Goal: Information Seeking & Learning: Learn about a topic

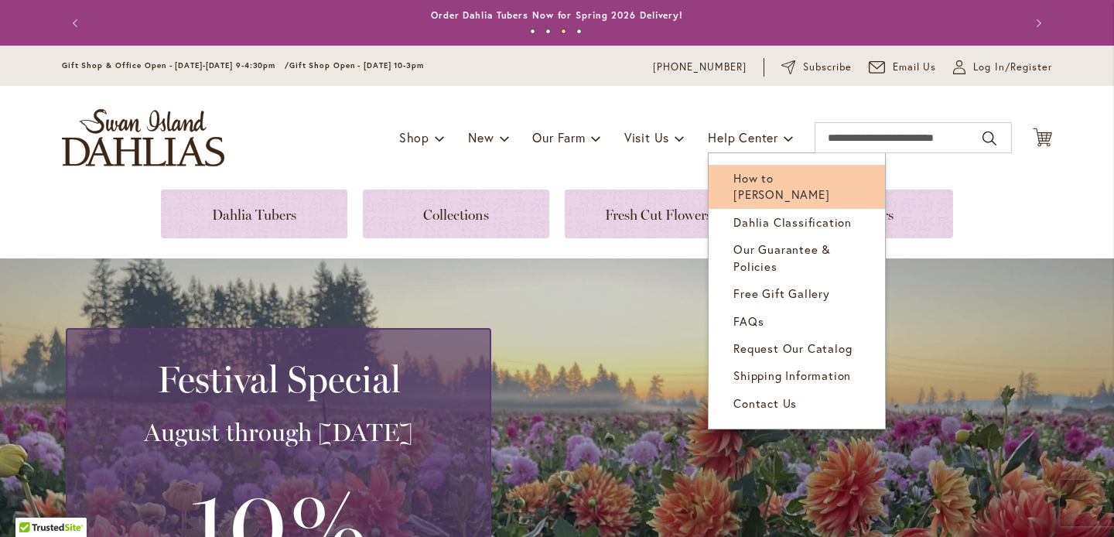
click at [768, 173] on span "How to [PERSON_NAME]" at bounding box center [781, 186] width 96 height 32
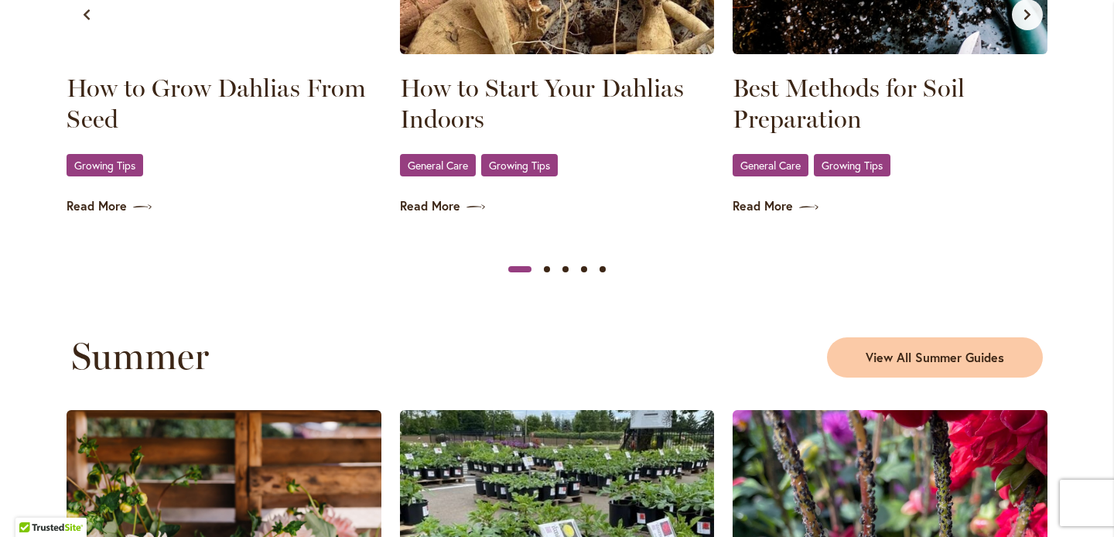
scroll to position [1154, 0]
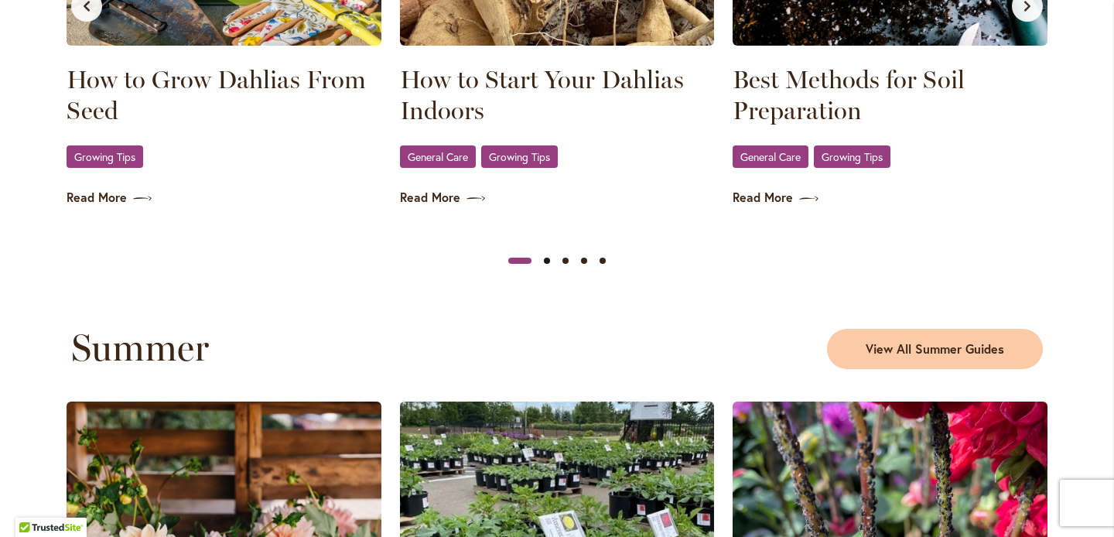
click at [544, 270] on button "Slide 2" at bounding box center [547, 260] width 19 height 19
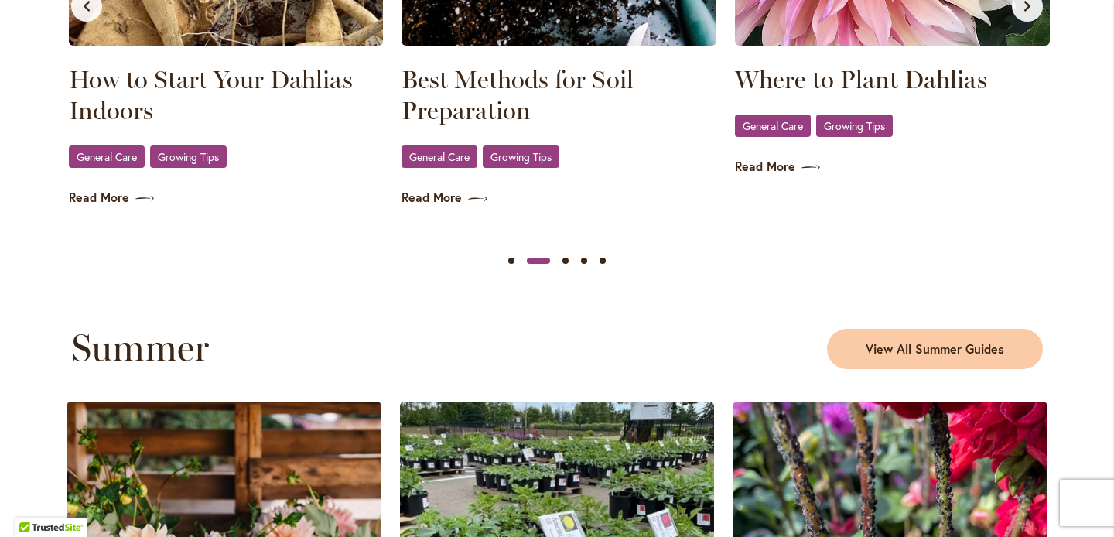
scroll to position [0, 333]
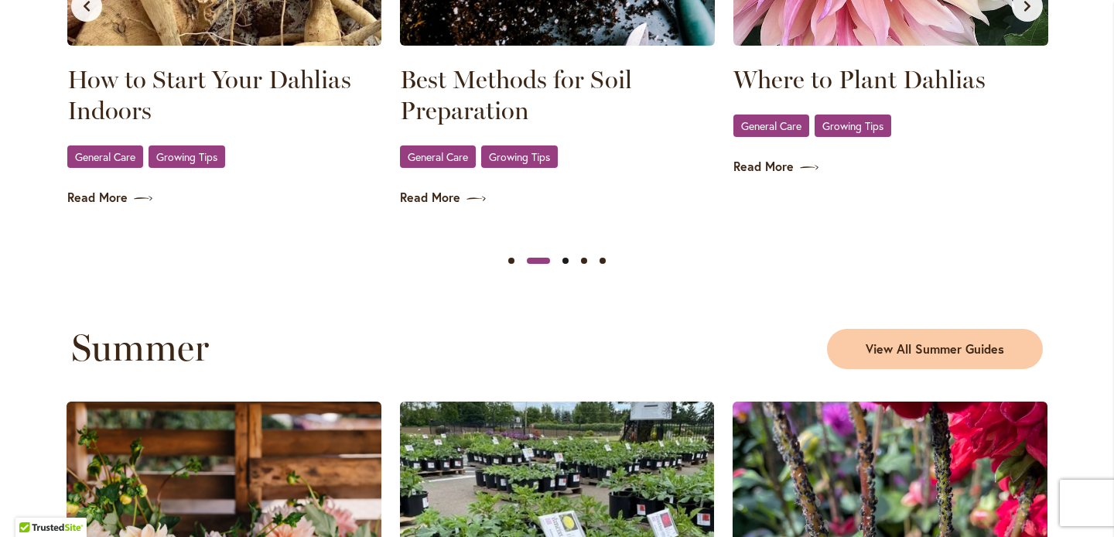
click at [567, 270] on button "Slide 3" at bounding box center [565, 260] width 19 height 19
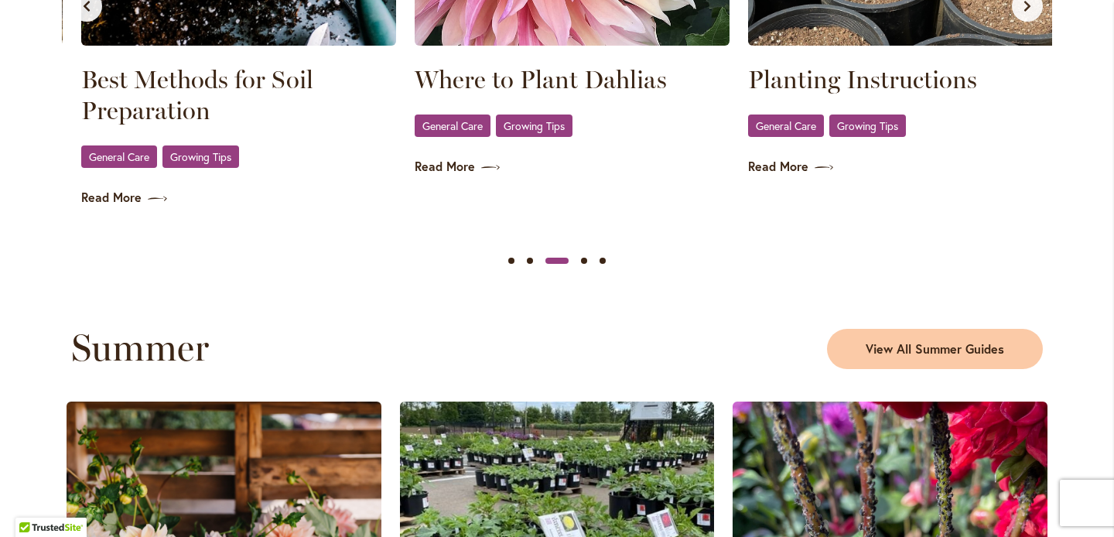
scroll to position [0, 666]
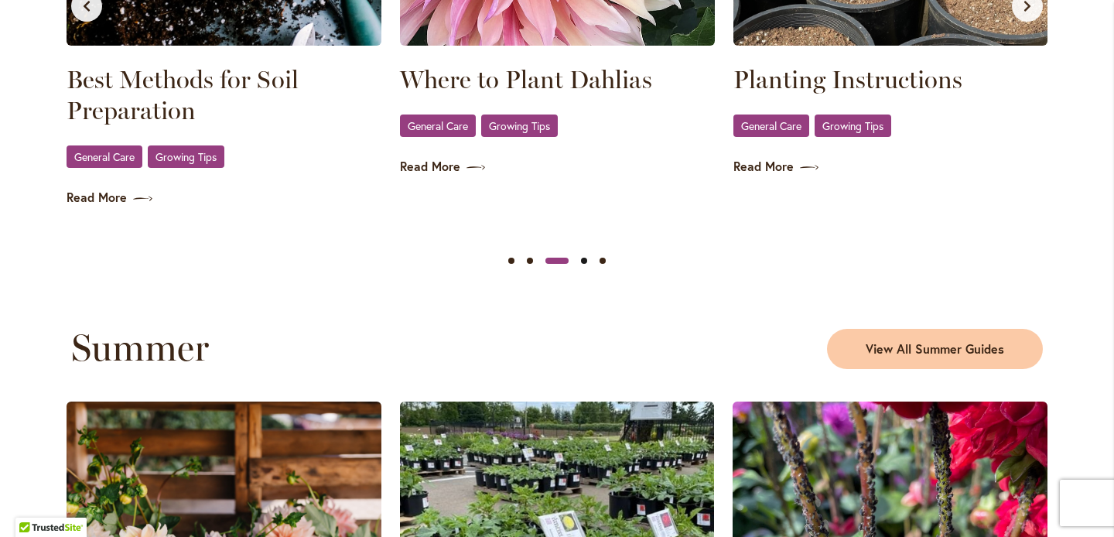
click at [583, 270] on button "Slide 4" at bounding box center [584, 260] width 19 height 19
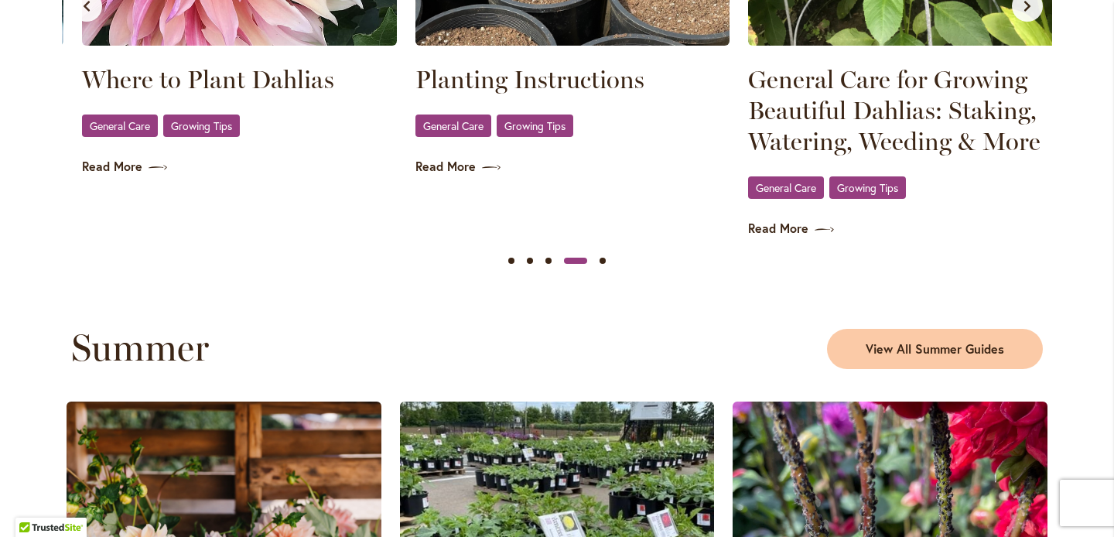
scroll to position [0, 1000]
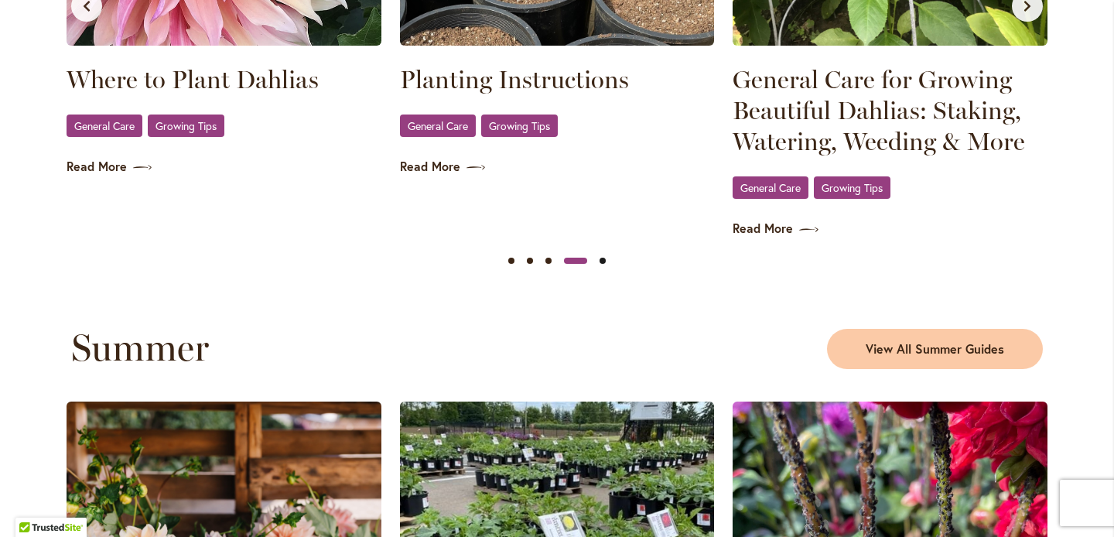
click at [603, 270] on button "Slide 5" at bounding box center [602, 260] width 19 height 19
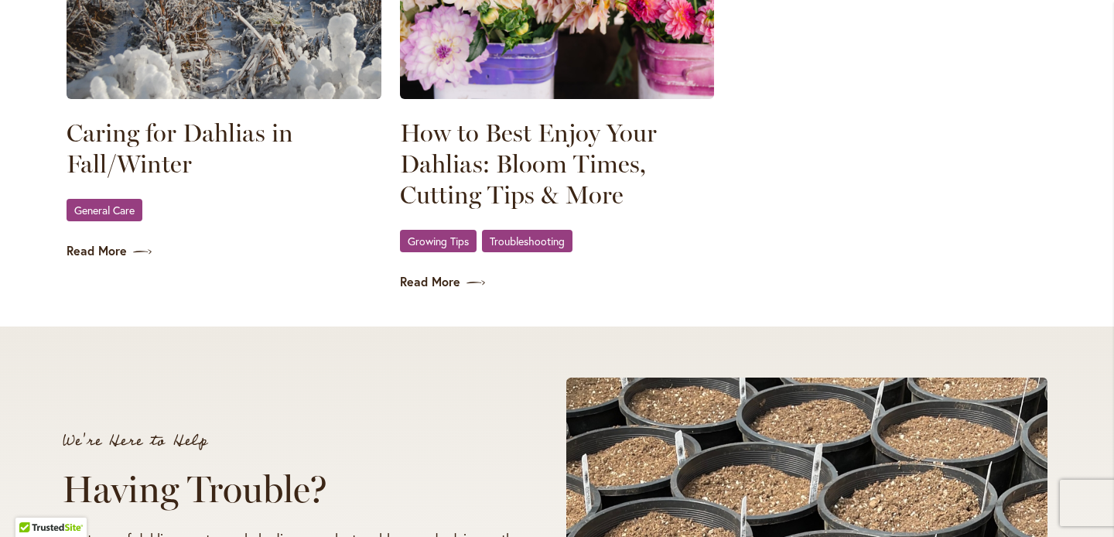
scroll to position [2363, 0]
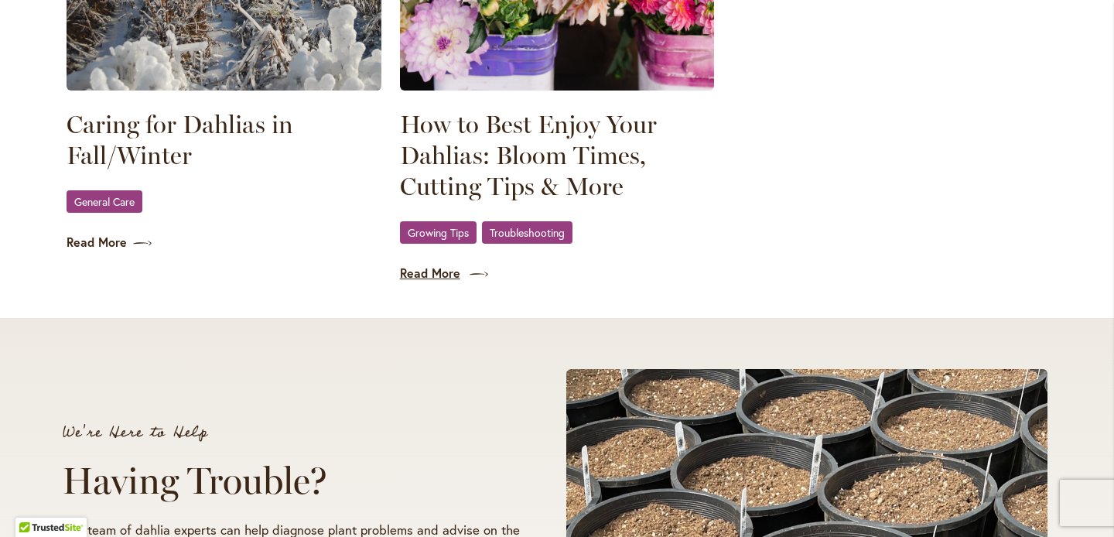
click at [458, 282] on link "Read More" at bounding box center [557, 274] width 315 height 18
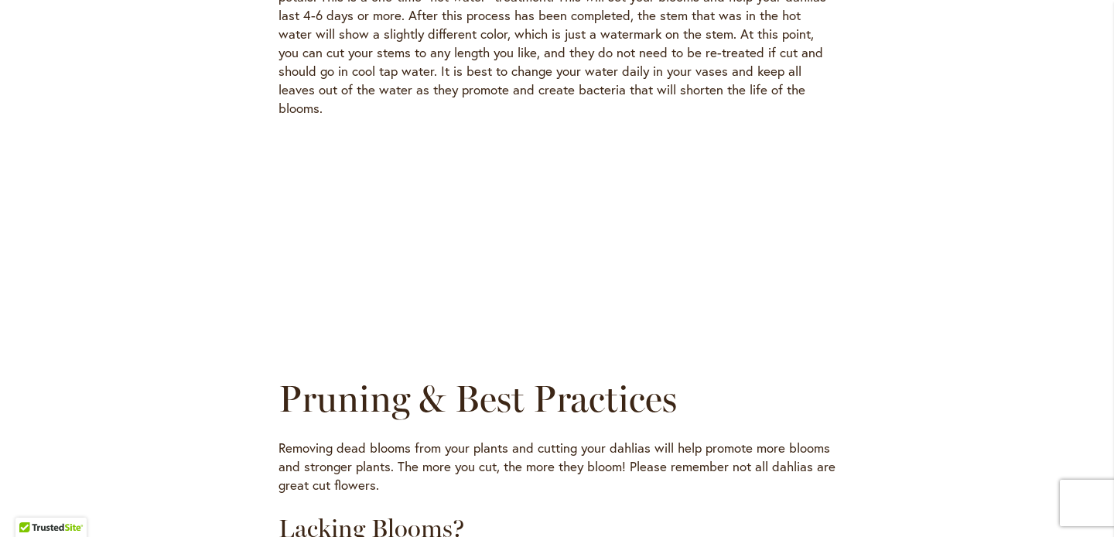
scroll to position [1065, 0]
